Goal: Information Seeking & Learning: Learn about a topic

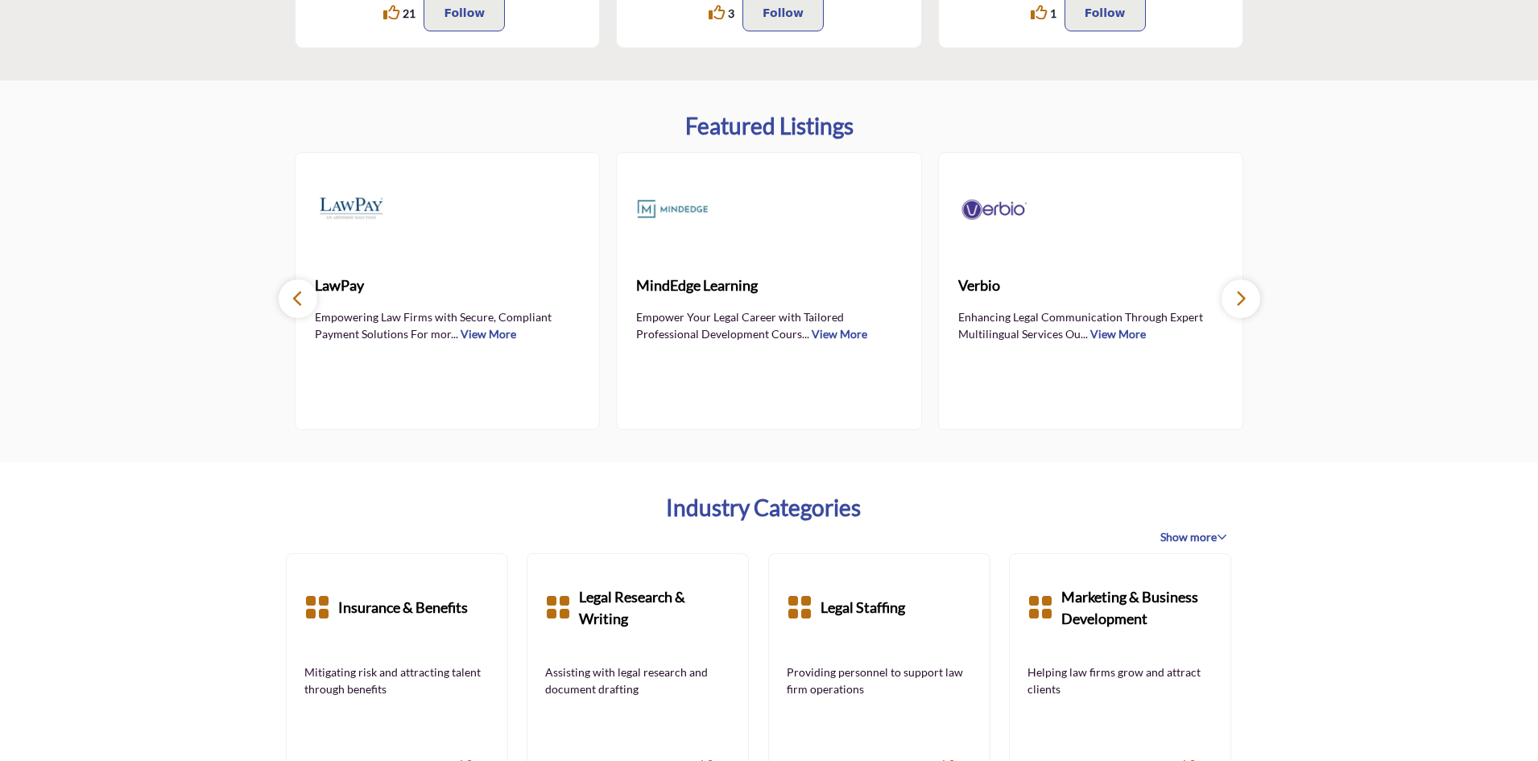
scroll to position [830, 0]
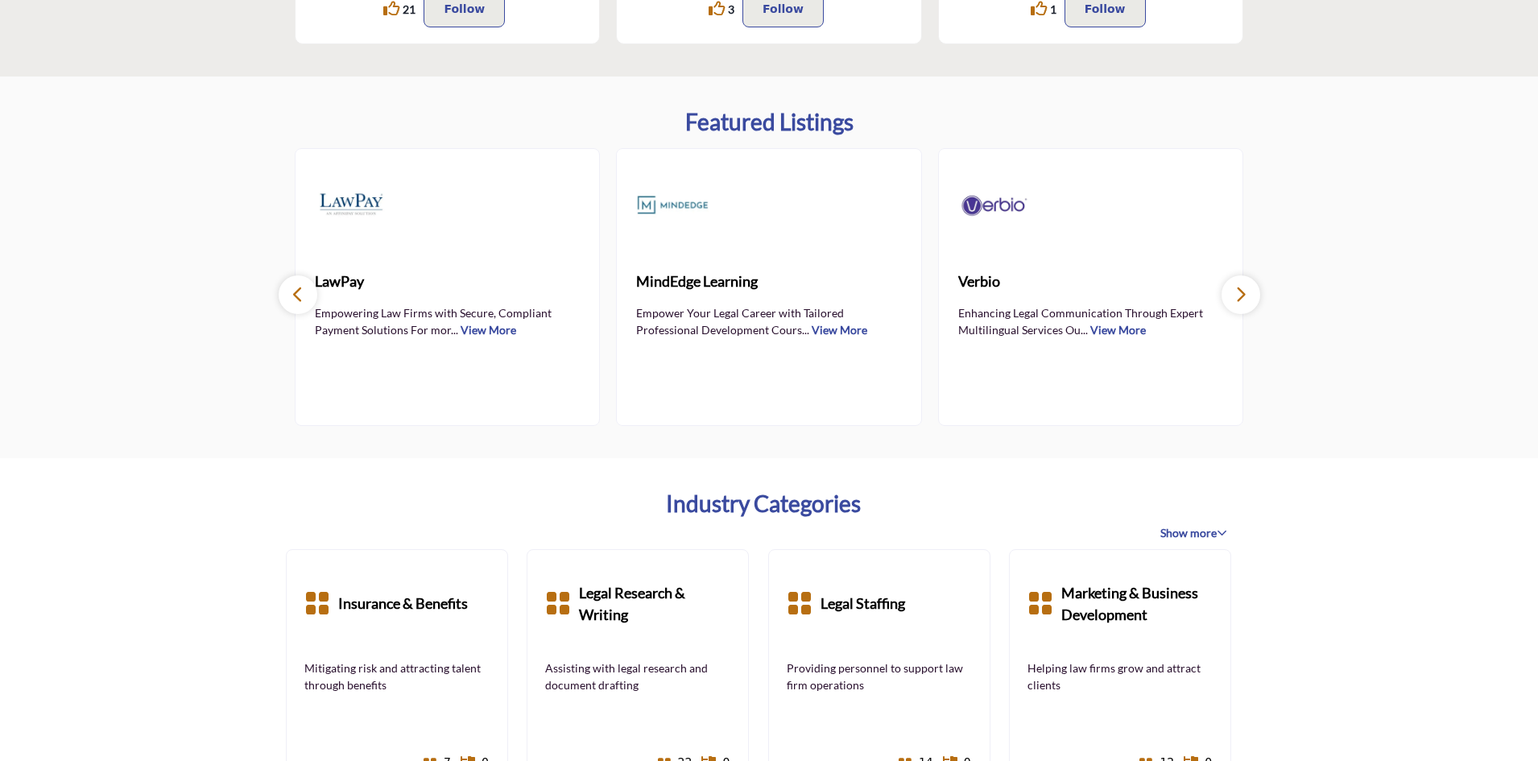
click at [1205, 532] on span "Show more" at bounding box center [1193, 533] width 67 height 16
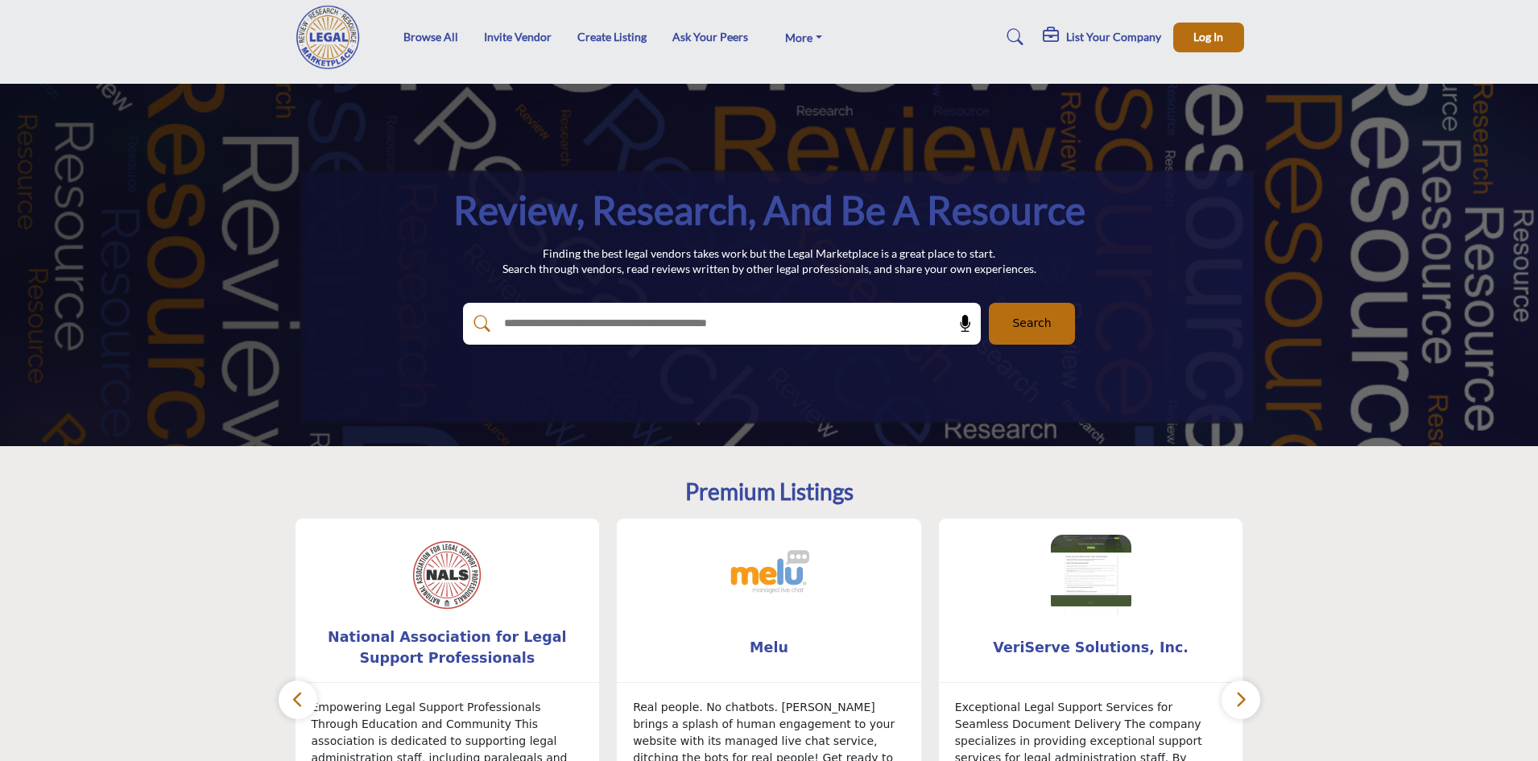
scroll to position [0, 0]
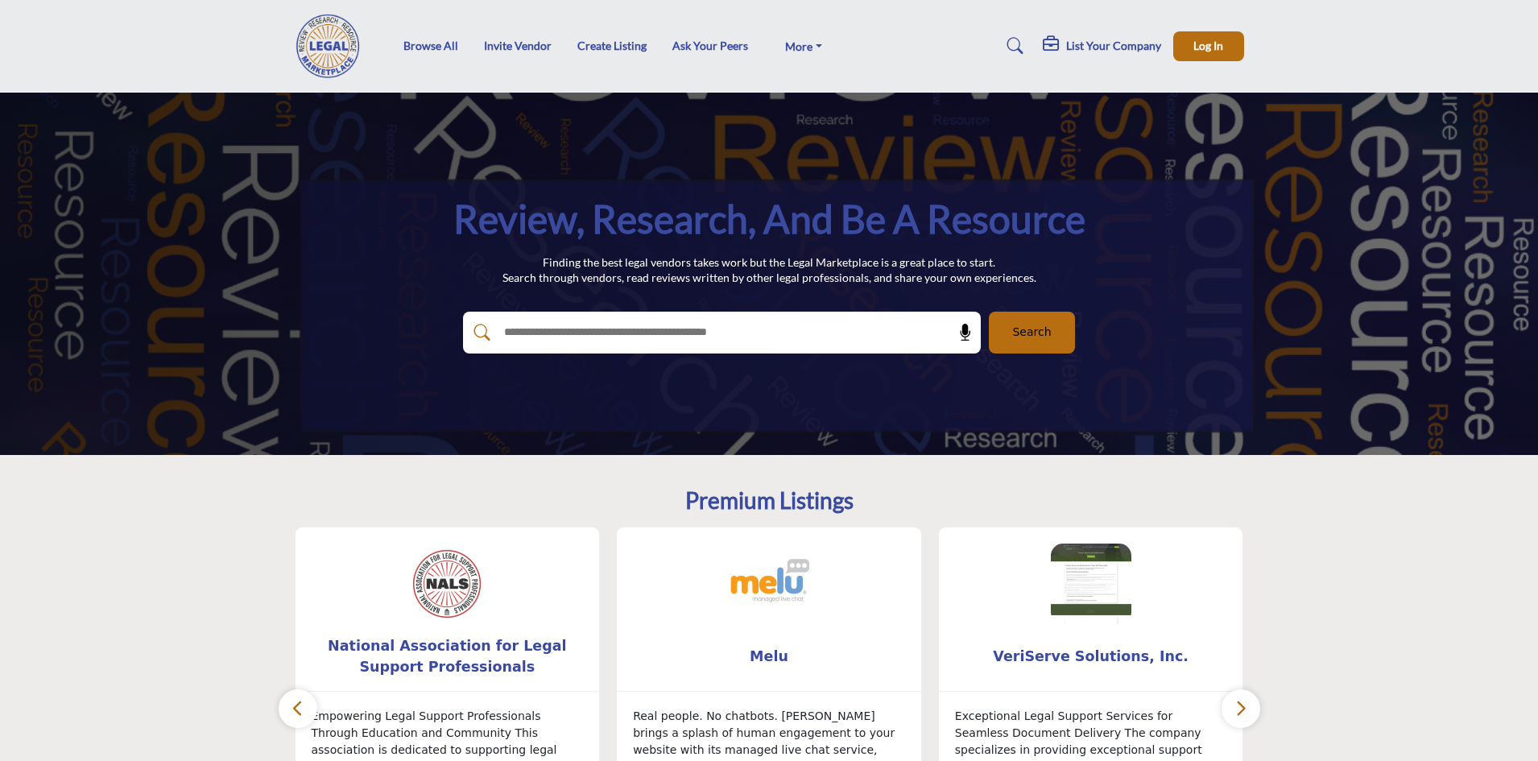
click at [558, 329] on input "text" at bounding box center [687, 332] width 384 height 24
type input "**********"
click at [1002, 329] on button "Search" at bounding box center [1032, 333] width 86 height 42
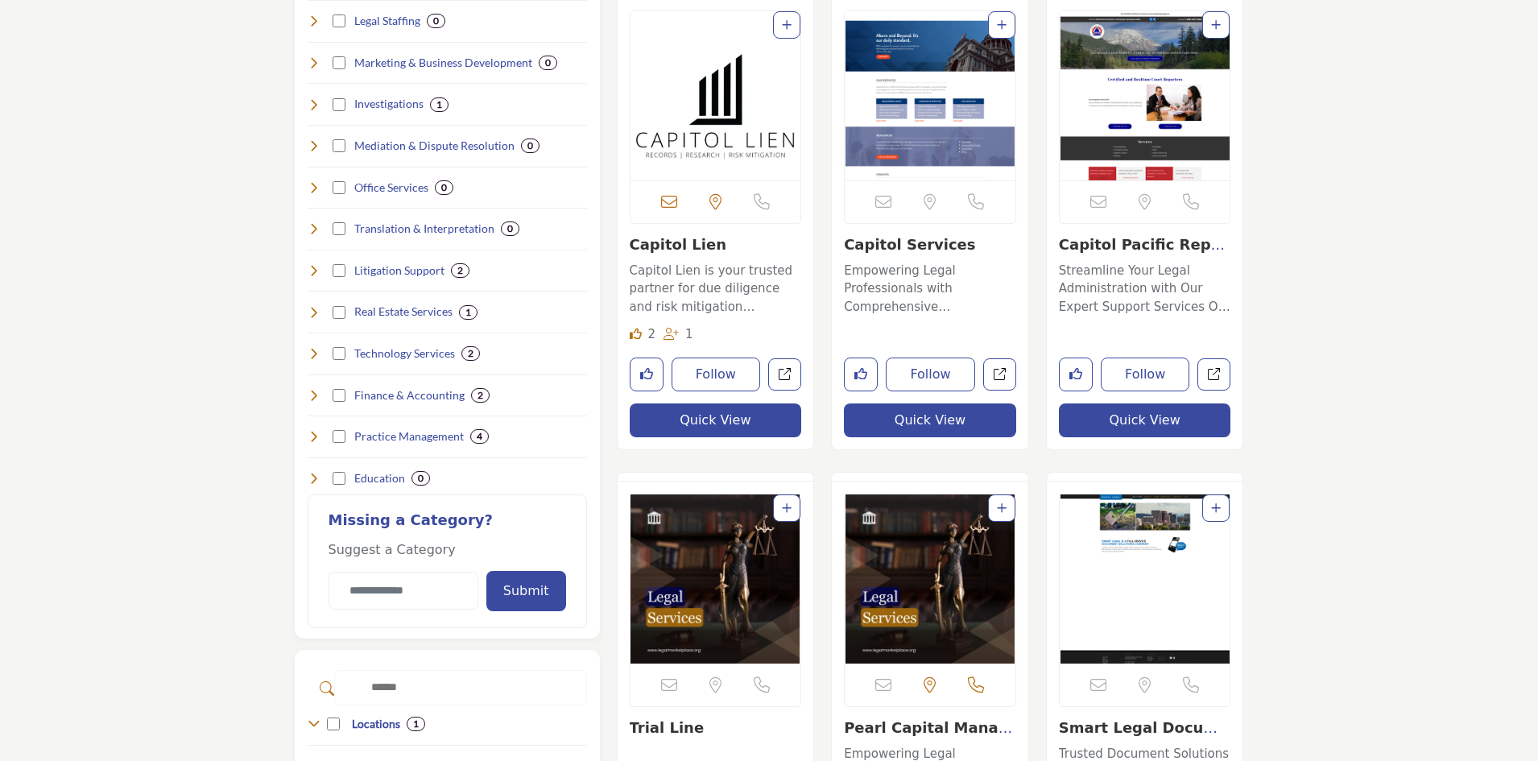
scroll to position [524, 0]
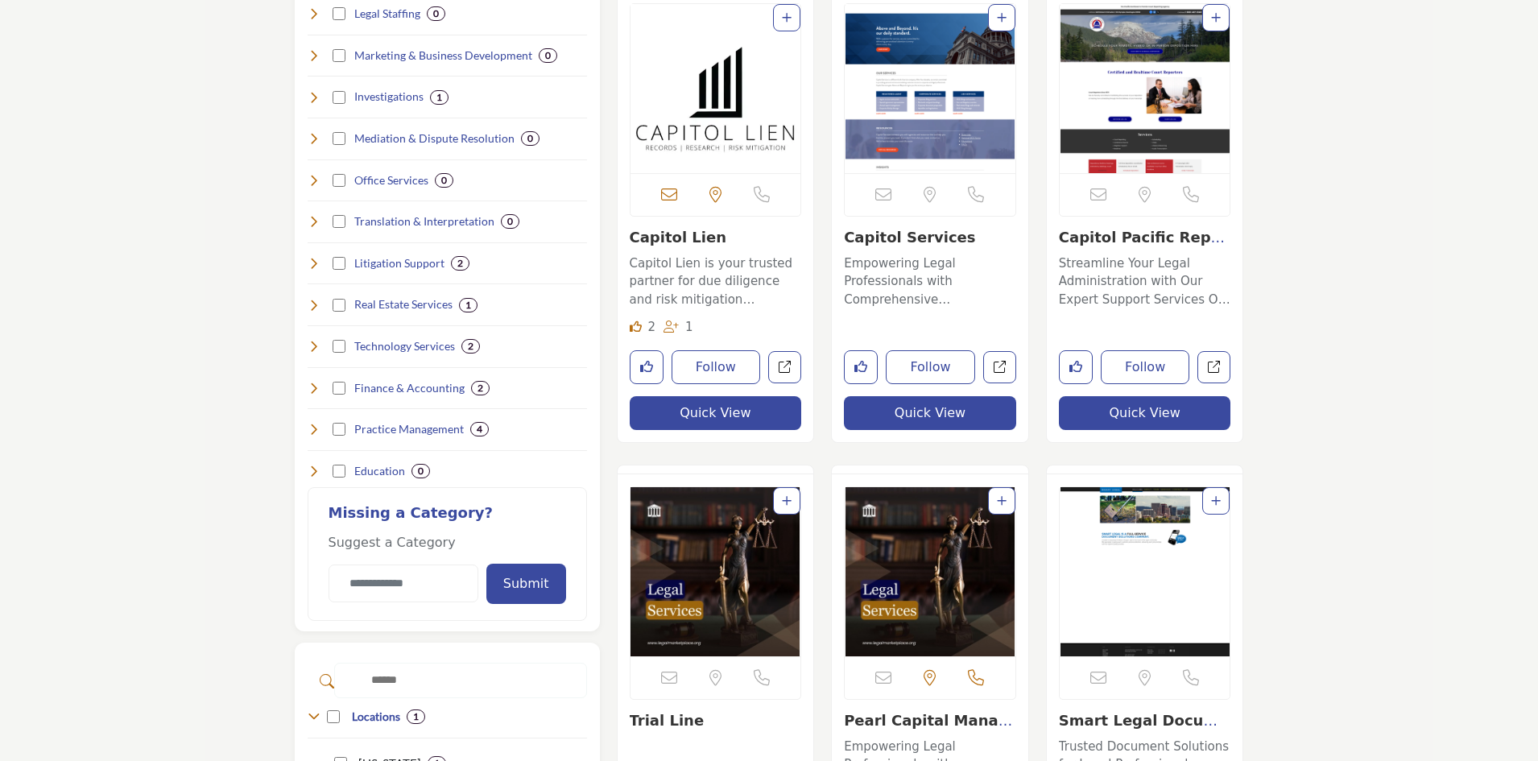
click at [717, 120] on img "Open Listing in new tab" at bounding box center [716, 88] width 171 height 169
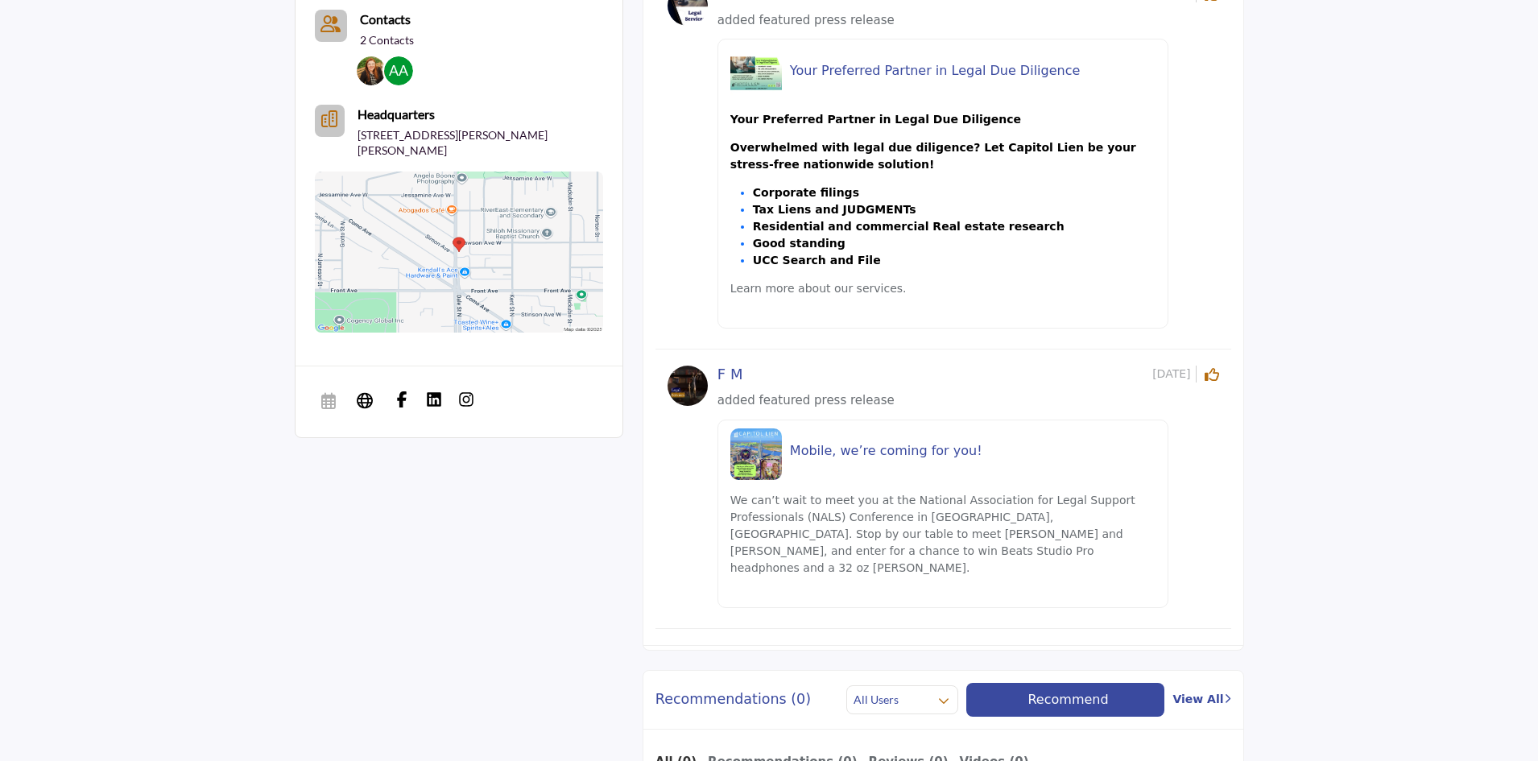
scroll to position [888, 0]
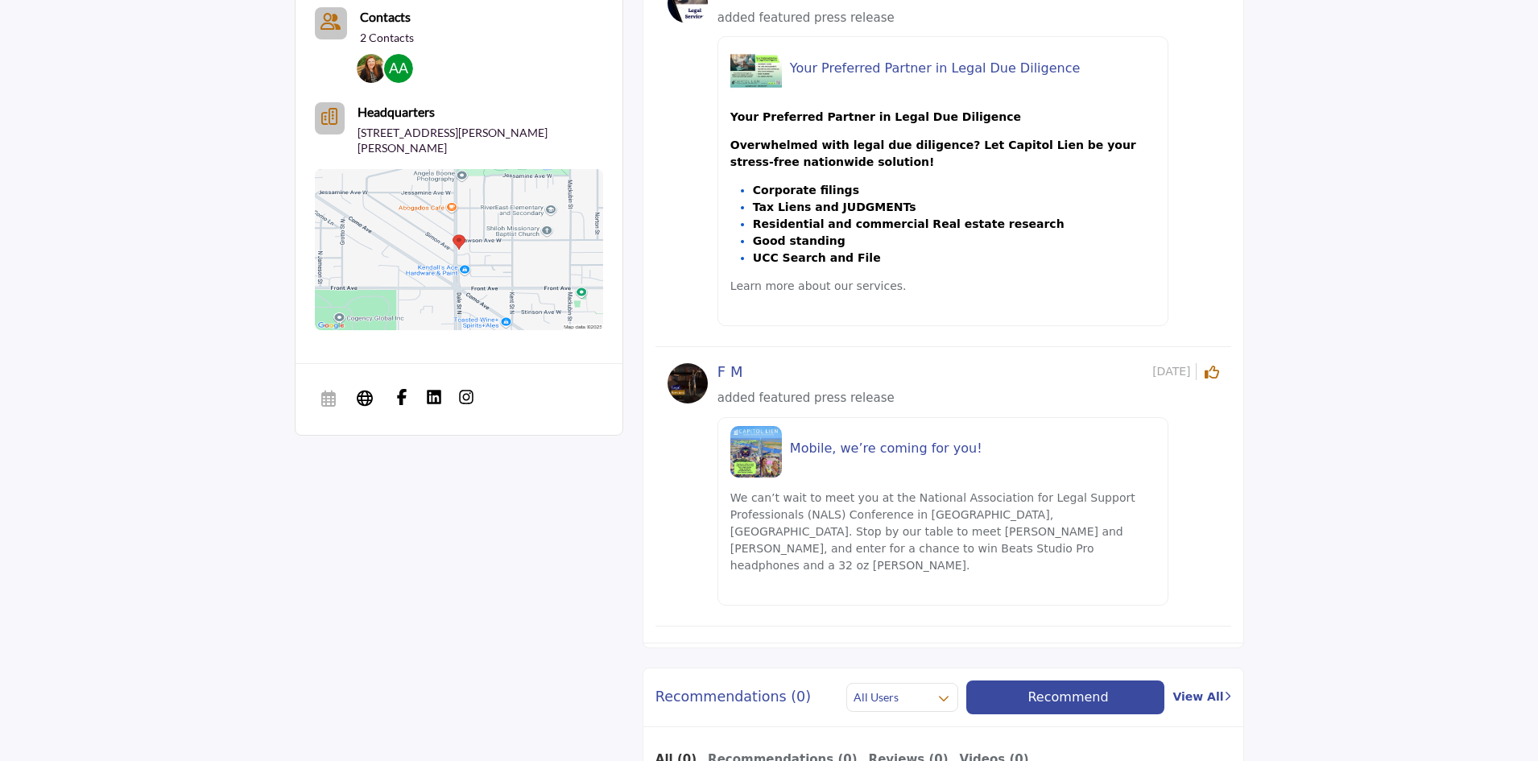
click at [841, 72] on h5 "Your Preferred Partner in Legal Due Diligence" at bounding box center [973, 67] width 366 height 15
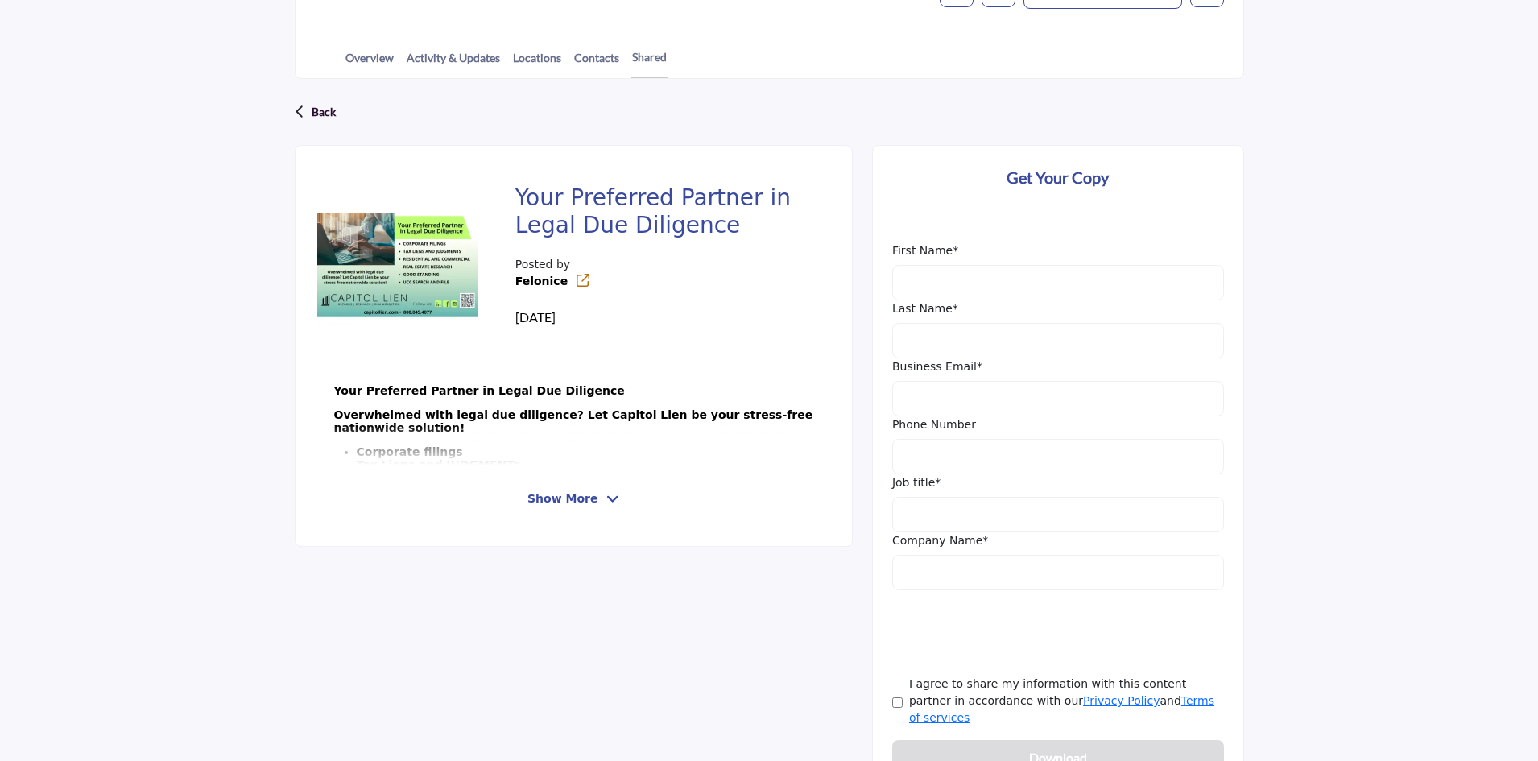
scroll to position [380, 0]
click at [585, 504] on span "Show More" at bounding box center [562, 500] width 70 height 17
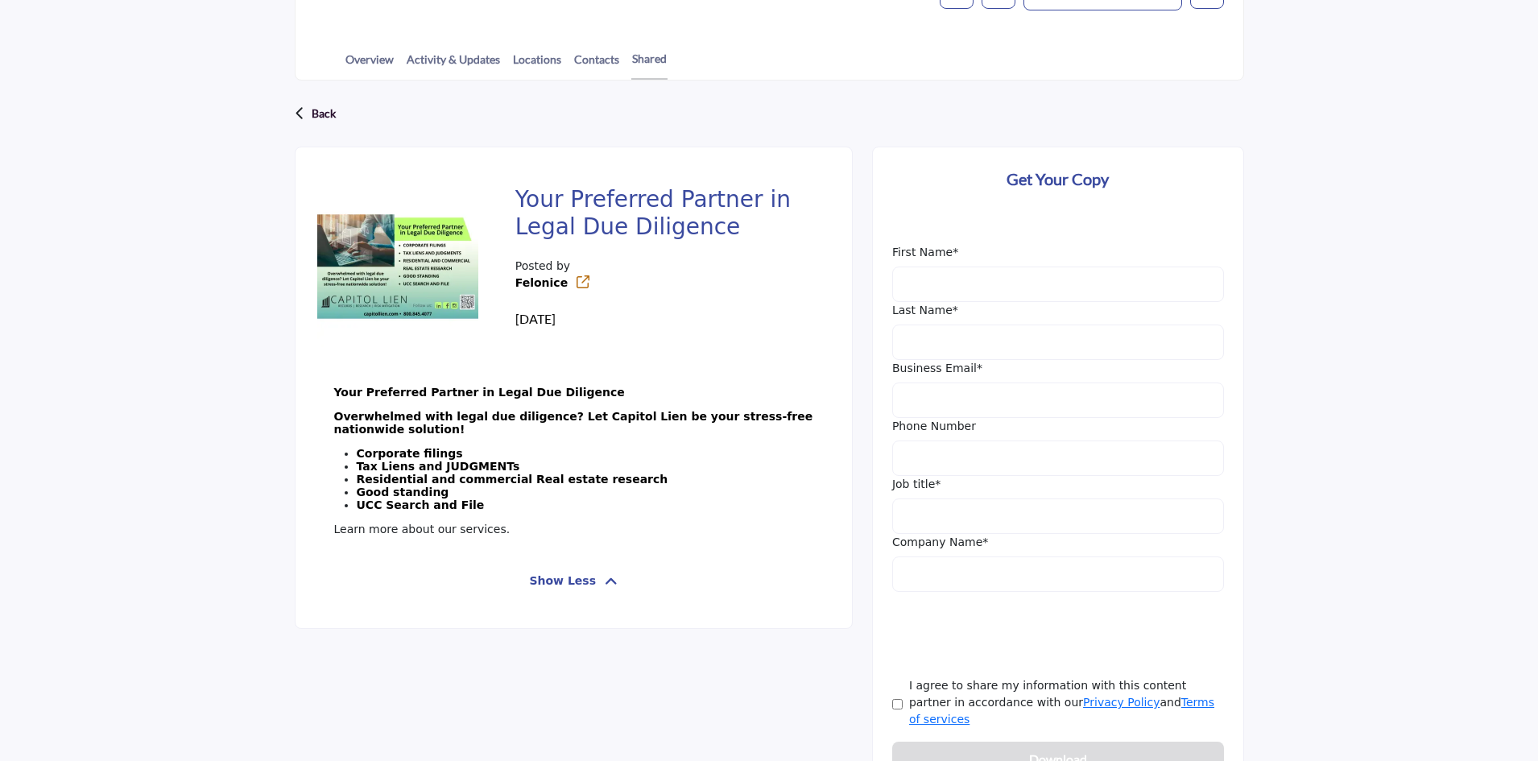
click at [376, 263] on img at bounding box center [397, 266] width 161 height 161
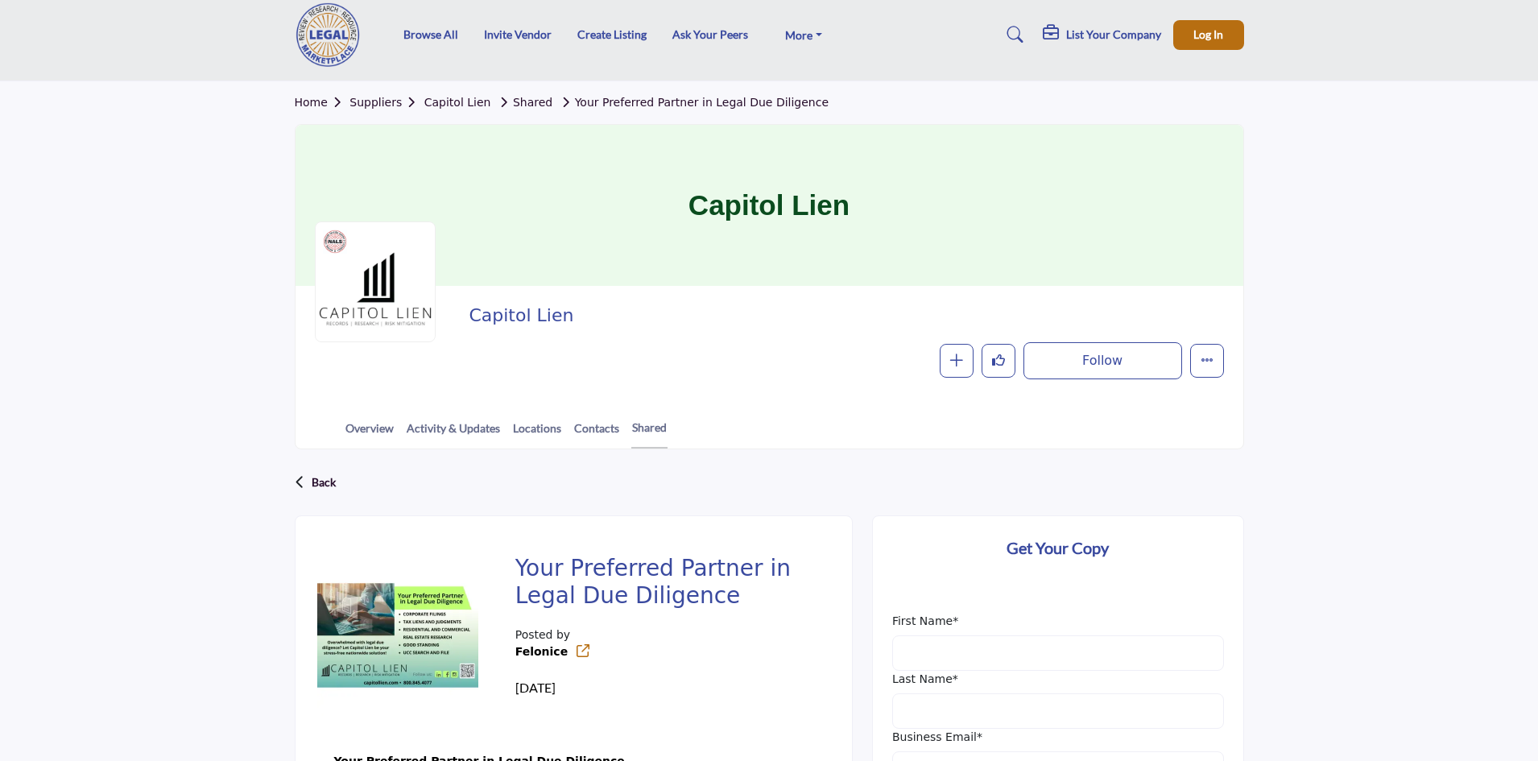
scroll to position [0, 0]
